Goal: Use online tool/utility: Utilize a website feature to perform a specific function

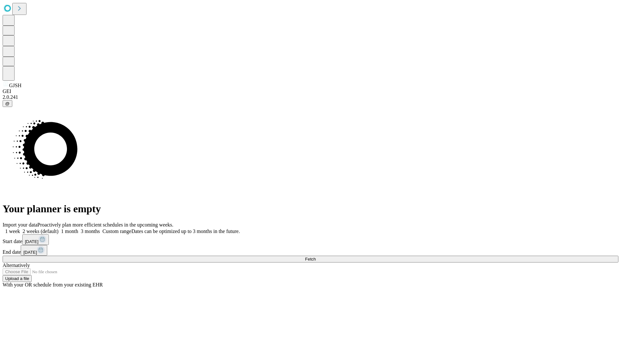
click at [316, 256] on span "Fetch" at bounding box center [310, 258] width 11 height 5
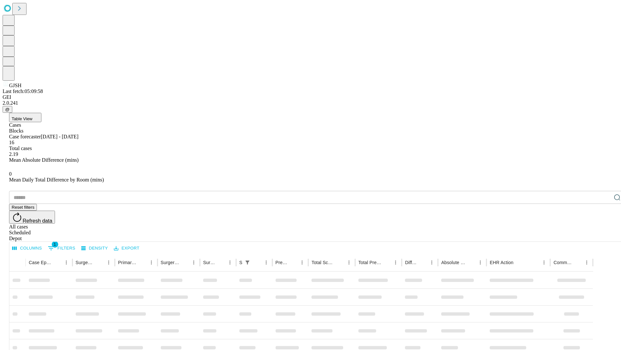
click at [32, 116] on span "Table View" at bounding box center [22, 118] width 21 height 5
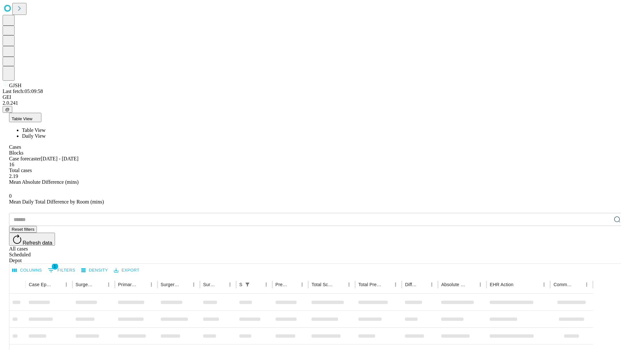
click at [46, 133] on span "Daily View" at bounding box center [34, 136] width 24 height 6
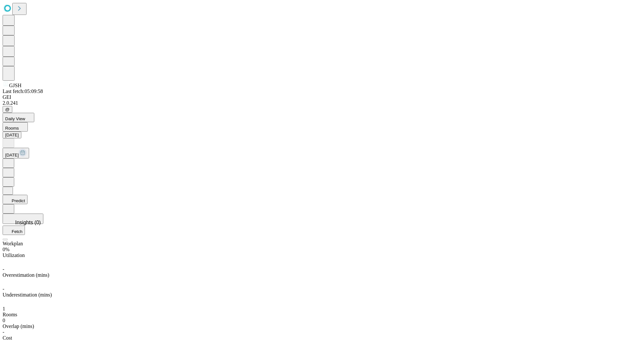
click at [28, 195] on button "Predict" at bounding box center [15, 199] width 25 height 9
